Goal: Task Accomplishment & Management: Manage account settings

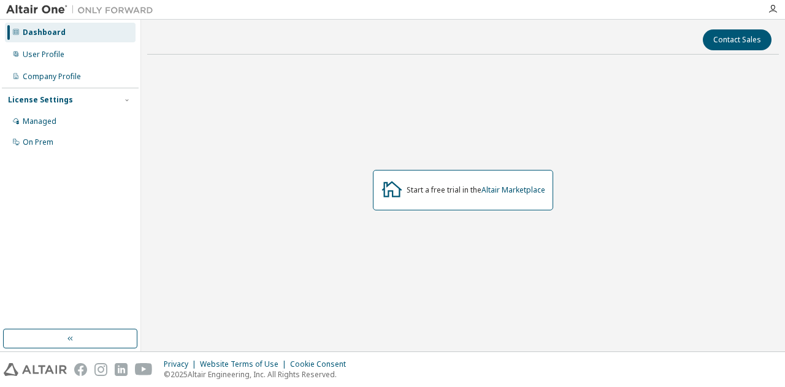
click at [307, 73] on div "Start a free trial in the Altair Marketplace" at bounding box center [463, 189] width 632 height 251
click at [77, 58] on div "User Profile" at bounding box center [70, 55] width 131 height 20
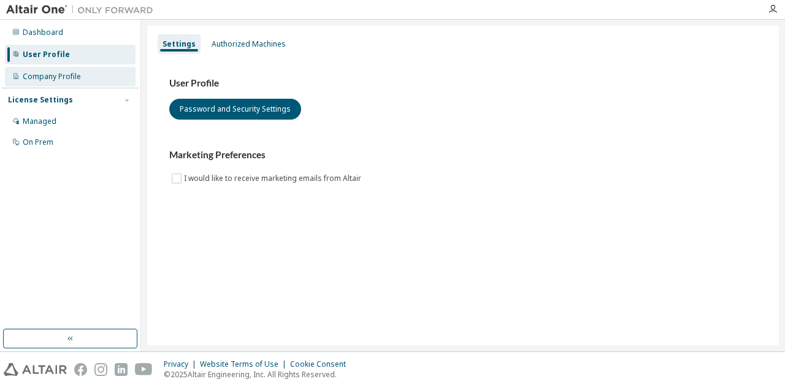
click at [65, 72] on div "Company Profile" at bounding box center [52, 77] width 58 height 10
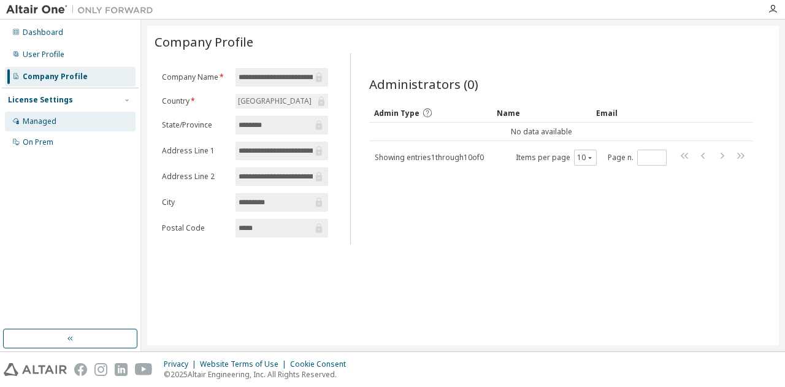
click at [66, 121] on div "Managed" at bounding box center [70, 122] width 131 height 20
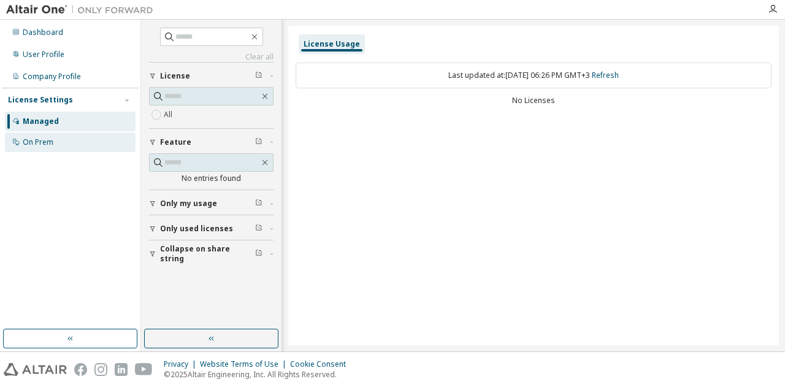
click at [44, 137] on div "On Prem" at bounding box center [70, 142] width 131 height 20
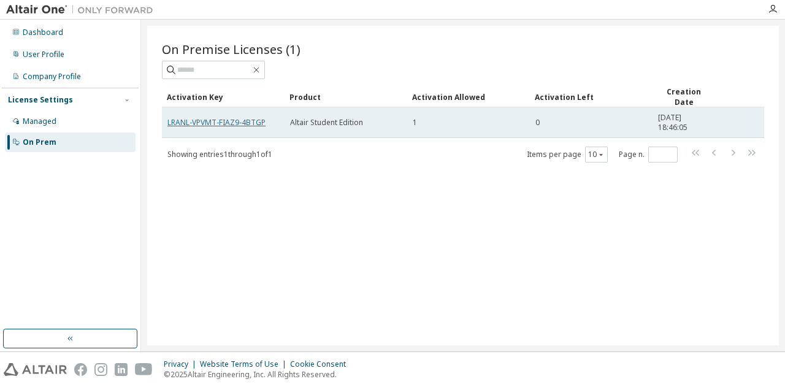
drag, startPoint x: 196, startPoint y: 120, endPoint x: 189, endPoint y: 120, distance: 6.7
click at [189, 120] on link "LRANL-VPVMT-FIAZ9-4BTGP" at bounding box center [216, 122] width 98 height 10
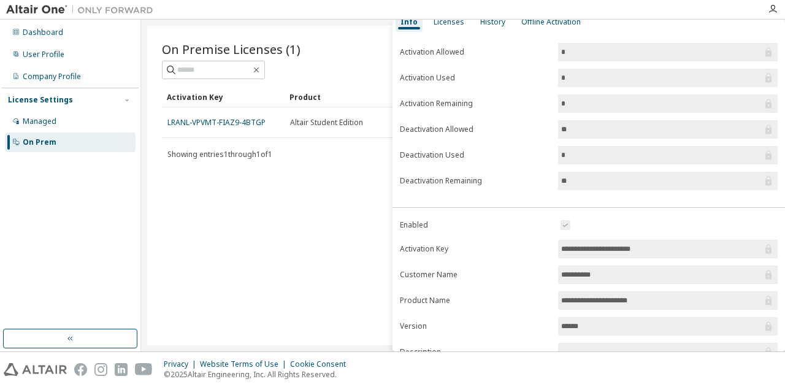
scroll to position [61, 0]
drag, startPoint x: 667, startPoint y: 246, endPoint x: 493, endPoint y: 231, distance: 174.2
click at [493, 231] on form "**********" at bounding box center [589, 323] width 378 height 213
click at [319, 238] on div "On Premise Licenses (1) Clear Load Save Save As Field Operator Value Select fil…" at bounding box center [463, 185] width 632 height 319
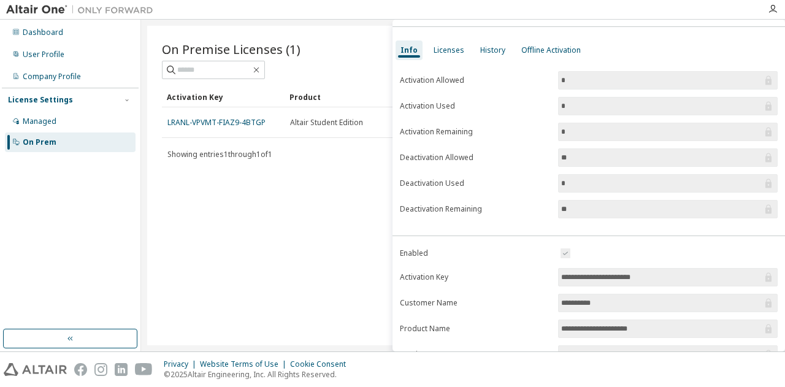
scroll to position [0, 0]
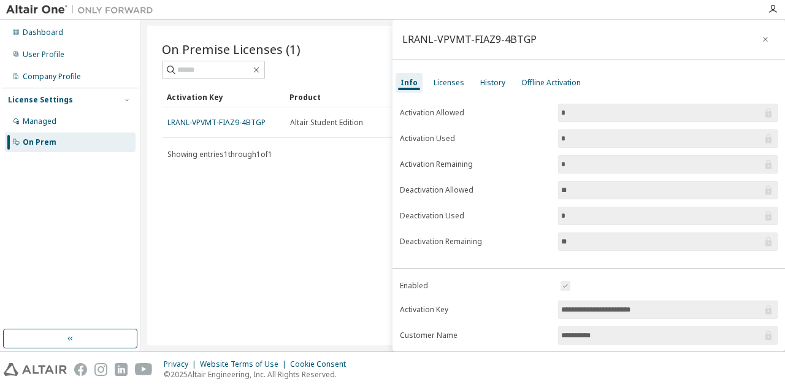
drag, startPoint x: 670, startPoint y: 311, endPoint x: 511, endPoint y: 304, distance: 159.0
click at [511, 304] on form "**********" at bounding box center [589, 384] width 378 height 213
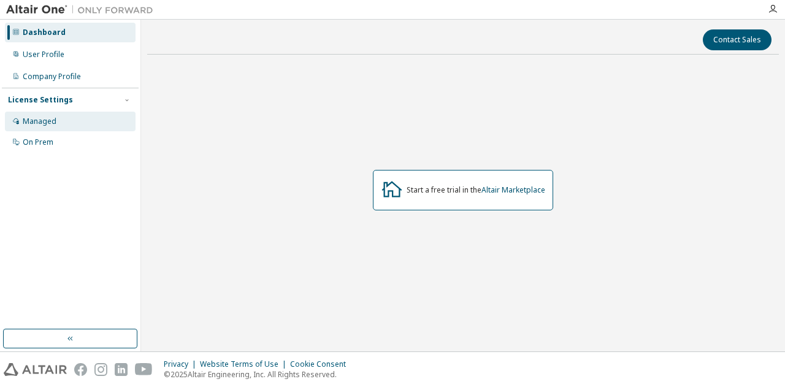
click at [91, 121] on div "Managed" at bounding box center [70, 122] width 131 height 20
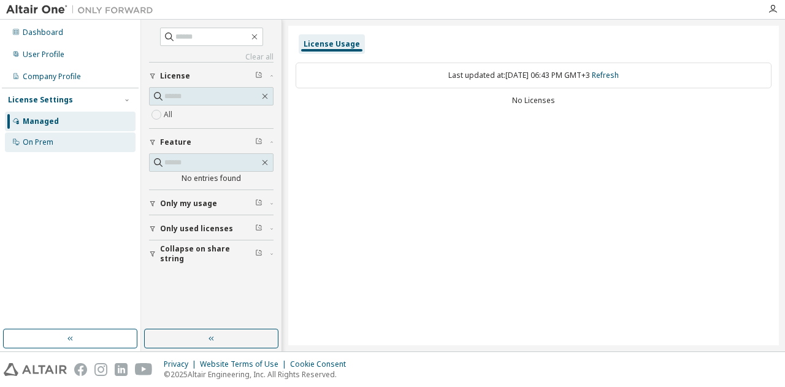
click at [85, 139] on div "On Prem" at bounding box center [70, 142] width 131 height 20
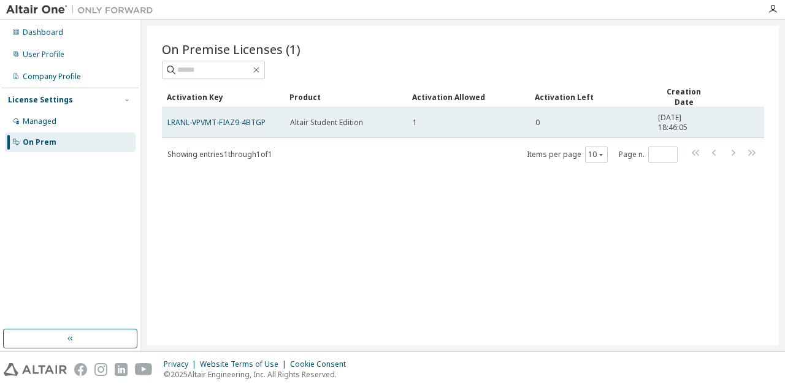
click at [559, 114] on td "0" at bounding box center [591, 122] width 123 height 31
click at [288, 117] on td "Altair Student Edition" at bounding box center [346, 122] width 123 height 31
click at [562, 119] on div "0" at bounding box center [591, 123] width 112 height 10
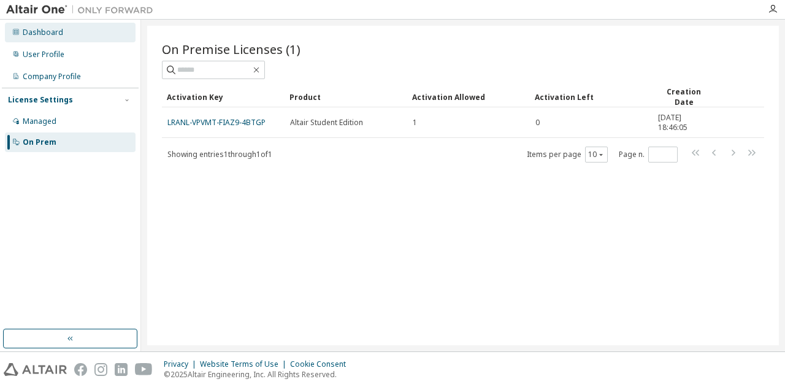
click at [90, 33] on div "Dashboard" at bounding box center [70, 33] width 131 height 20
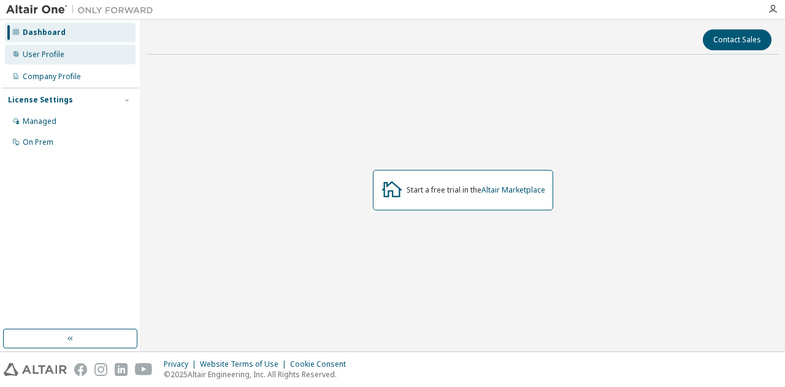
click at [100, 55] on div "User Profile" at bounding box center [70, 55] width 131 height 20
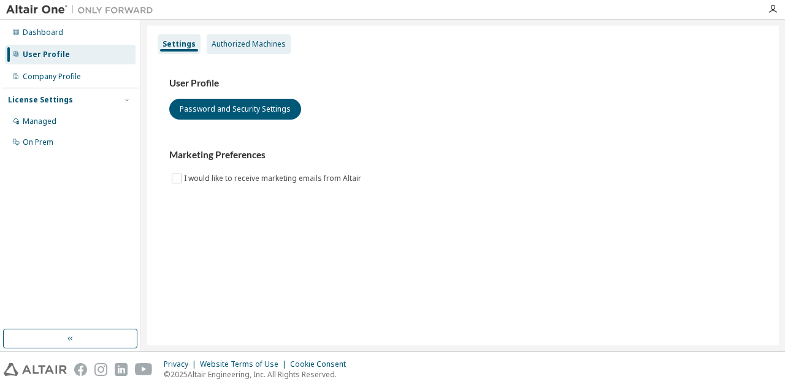
click at [232, 47] on div "Authorized Machines" at bounding box center [249, 44] width 74 height 10
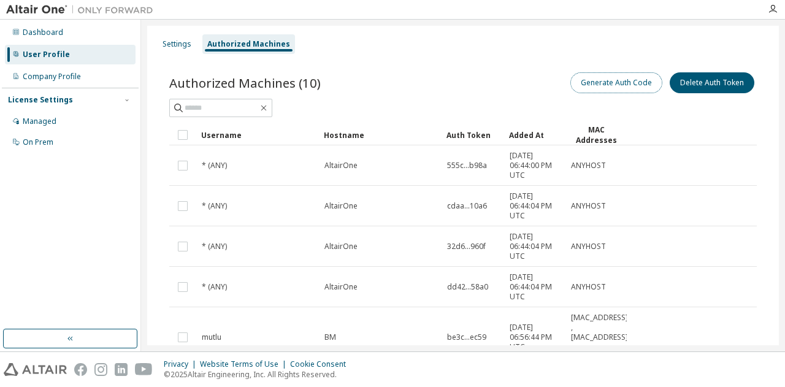
click at [598, 82] on button "Generate Auth Code" at bounding box center [616, 82] width 92 height 21
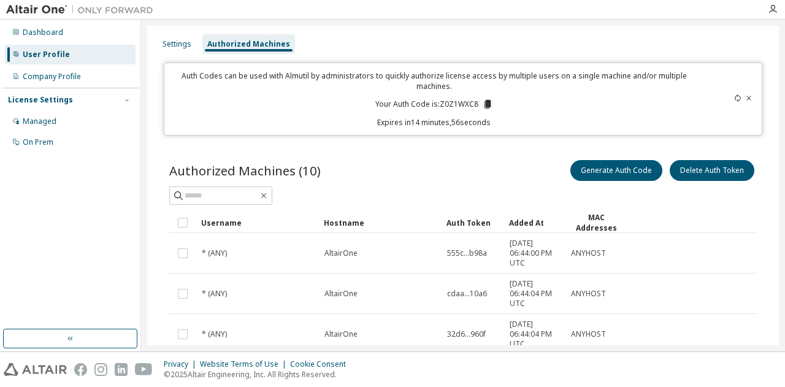
click at [484, 105] on icon at bounding box center [487, 104] width 7 height 9
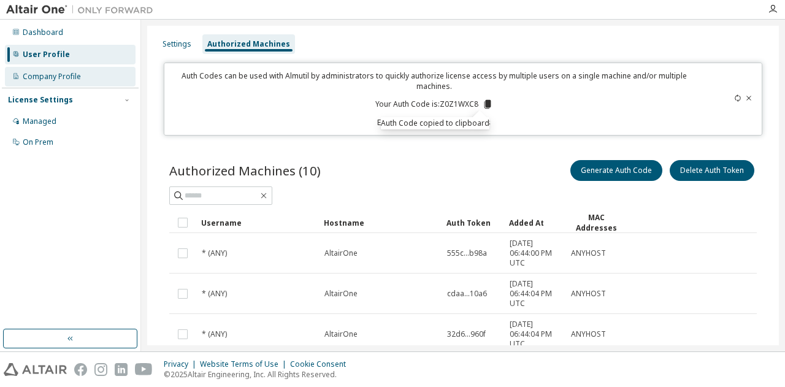
click at [85, 77] on div "Company Profile" at bounding box center [70, 77] width 131 height 20
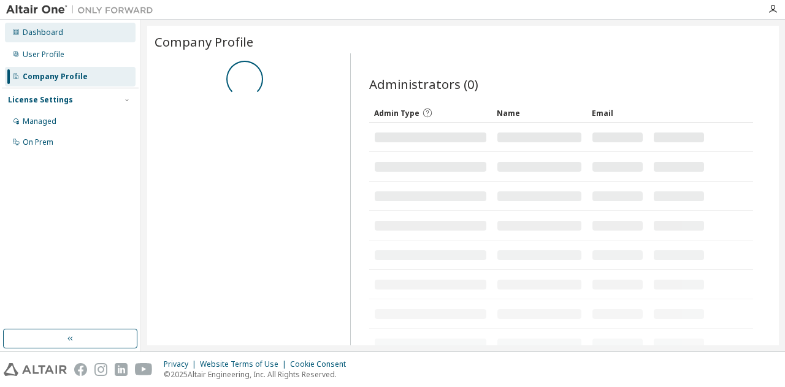
click at [96, 42] on div "Dashboard" at bounding box center [70, 33] width 131 height 20
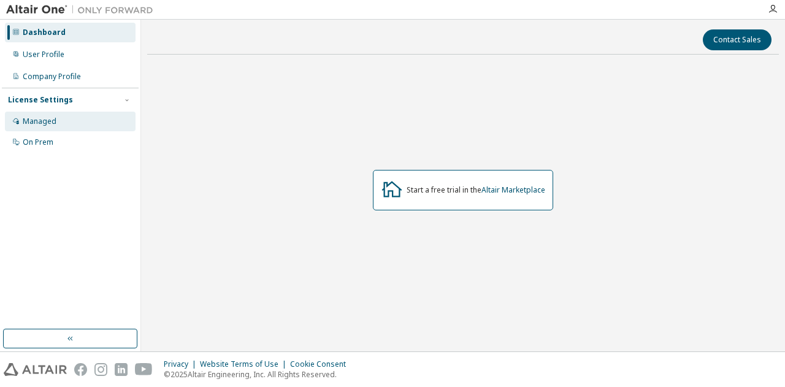
click at [66, 115] on div "Managed" at bounding box center [70, 122] width 131 height 20
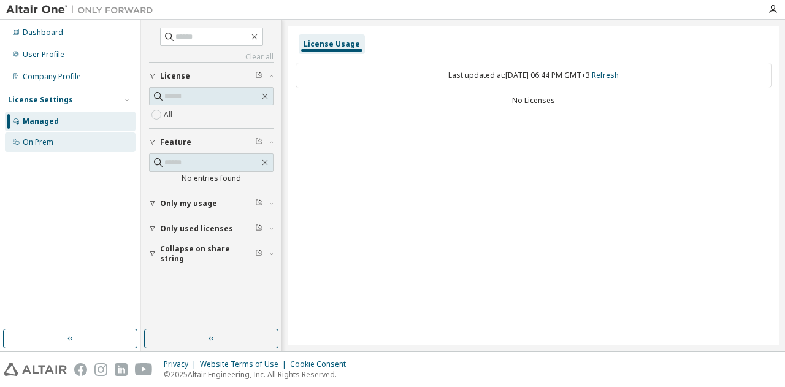
click at [73, 145] on div "On Prem" at bounding box center [70, 142] width 131 height 20
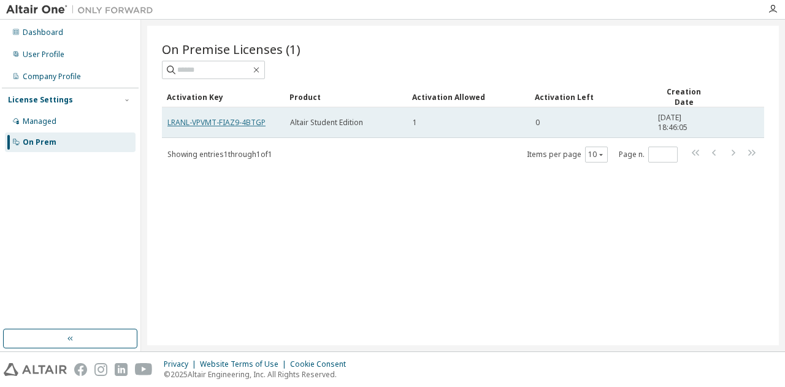
click at [236, 120] on link "LRANL-VPVMT-FIAZ9-4BTGP" at bounding box center [216, 122] width 98 height 10
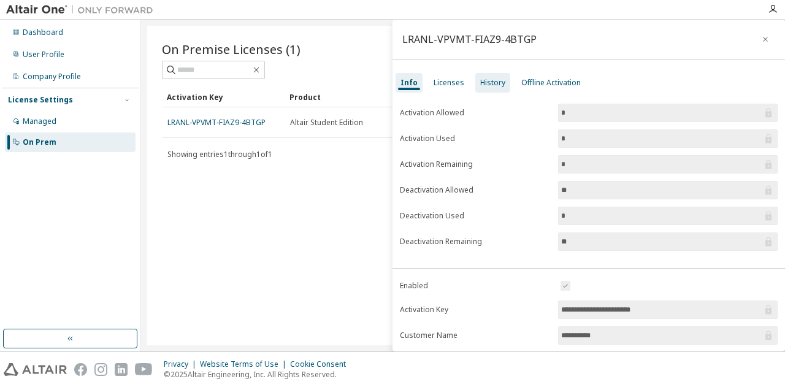
click at [488, 82] on div "History" at bounding box center [492, 83] width 25 height 10
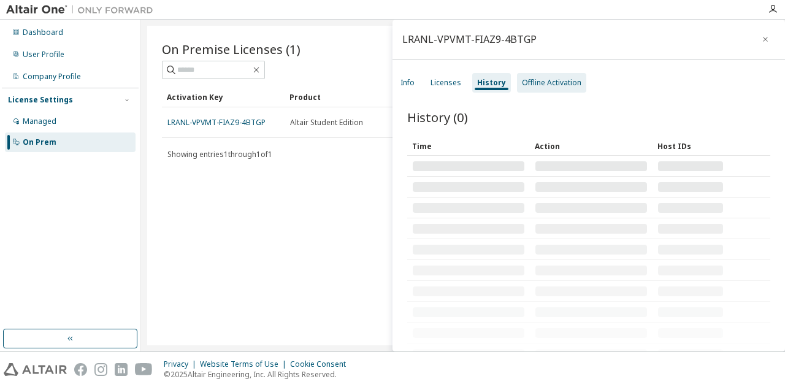
click at [522, 80] on div "Offline Activation" at bounding box center [551, 83] width 59 height 10
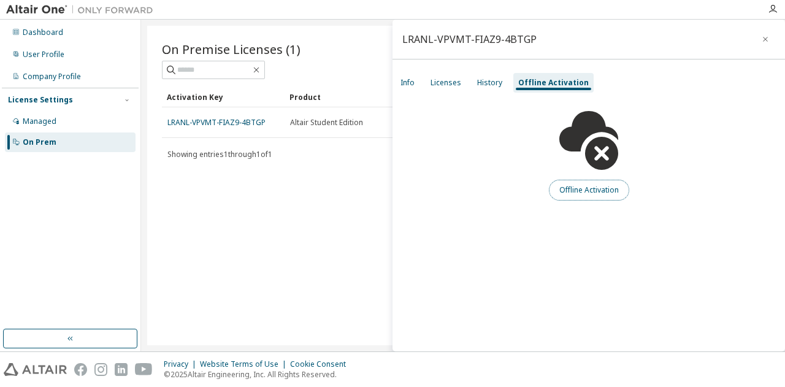
click at [598, 188] on button "Offline Activation" at bounding box center [589, 190] width 80 height 21
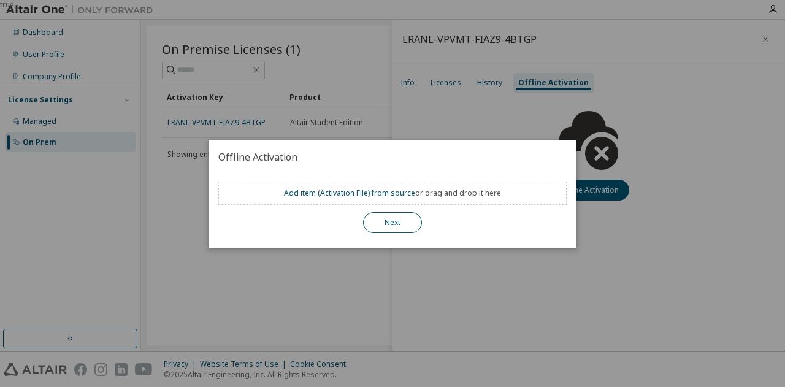
click at [380, 217] on button "Next" at bounding box center [392, 222] width 59 height 21
click at [408, 112] on div "true" at bounding box center [392, 193] width 785 height 387
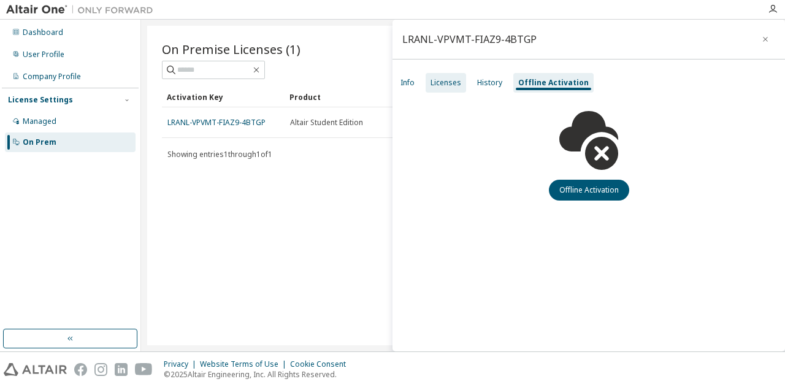
click at [443, 81] on div "Licenses" at bounding box center [445, 83] width 31 height 10
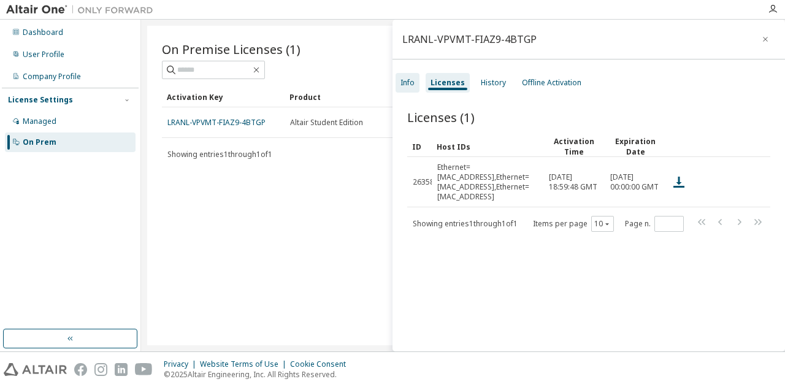
click at [413, 81] on div "Info" at bounding box center [407, 83] width 14 height 10
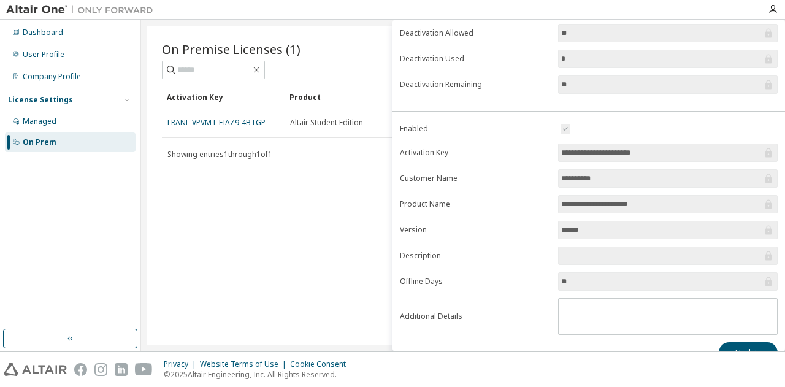
scroll to position [178, 0]
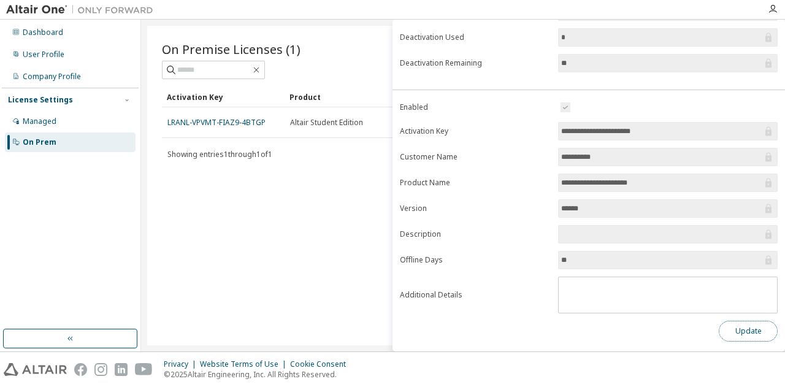
click at [741, 327] on button "Update" at bounding box center [748, 331] width 59 height 21
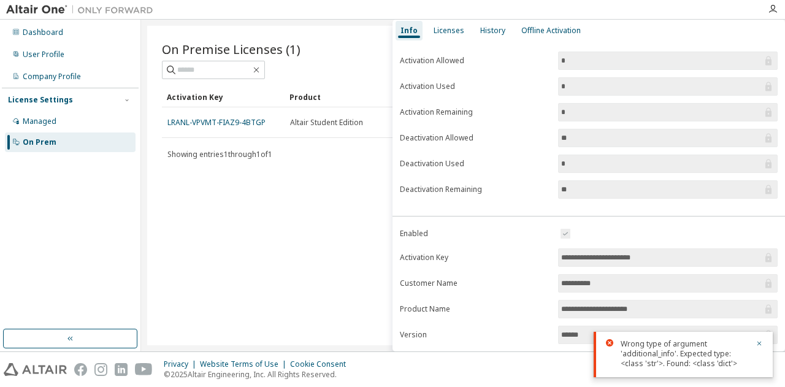
scroll to position [0, 0]
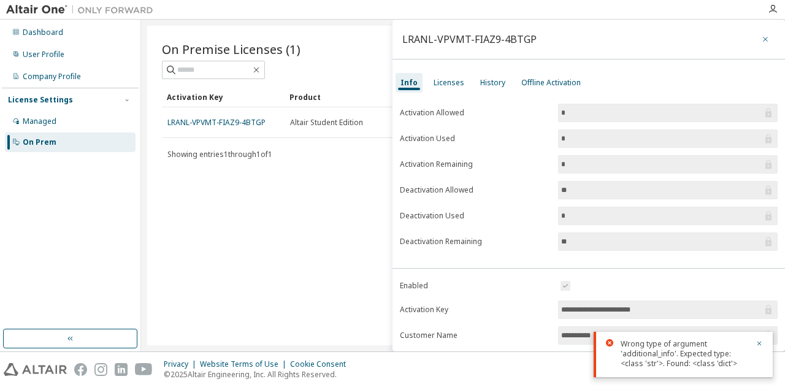
click at [761, 35] on icon "button" at bounding box center [765, 39] width 9 height 10
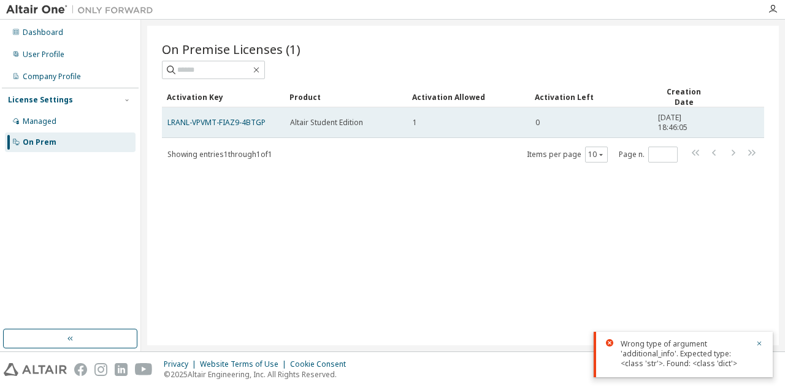
click at [611, 122] on div "0" at bounding box center [591, 123] width 112 height 10
drag, startPoint x: 611, startPoint y: 121, endPoint x: 636, endPoint y: 120, distance: 25.2
click at [636, 120] on div "0" at bounding box center [591, 123] width 112 height 10
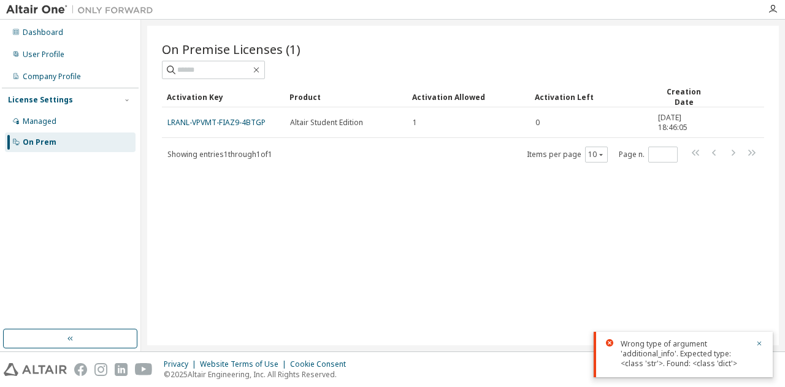
click at [41, 13] on img at bounding box center [82, 10] width 153 height 12
click at [41, 7] on img at bounding box center [82, 10] width 153 height 12
click at [58, 25] on div "Dashboard" at bounding box center [70, 33] width 131 height 20
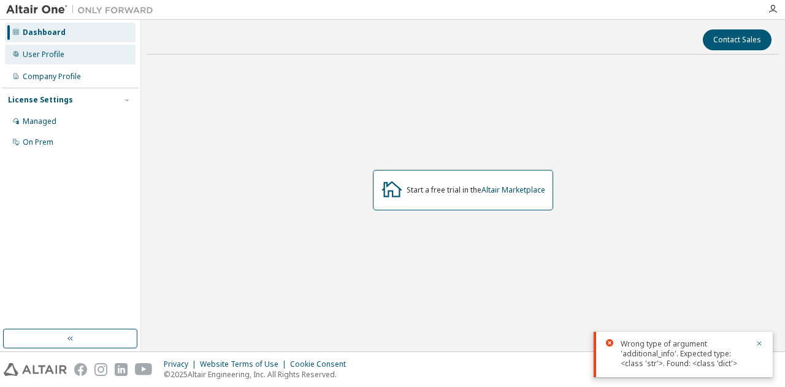
click at [79, 56] on div "User Profile" at bounding box center [70, 55] width 131 height 20
